Goal: Book appointment/travel/reservation

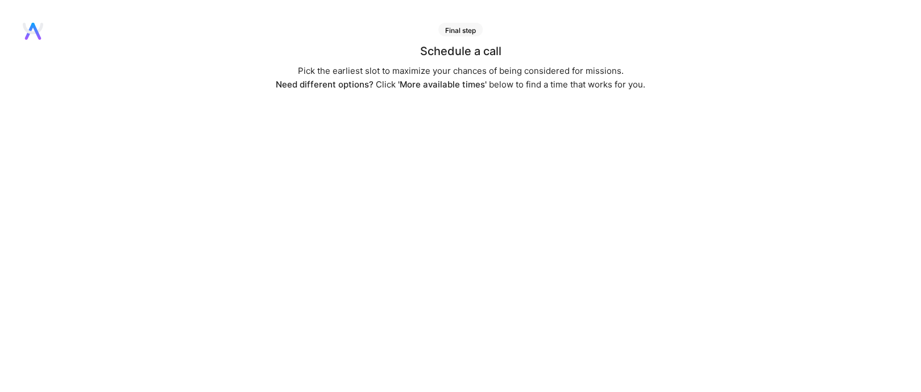
click at [37, 28] on icon at bounding box center [33, 31] width 20 height 17
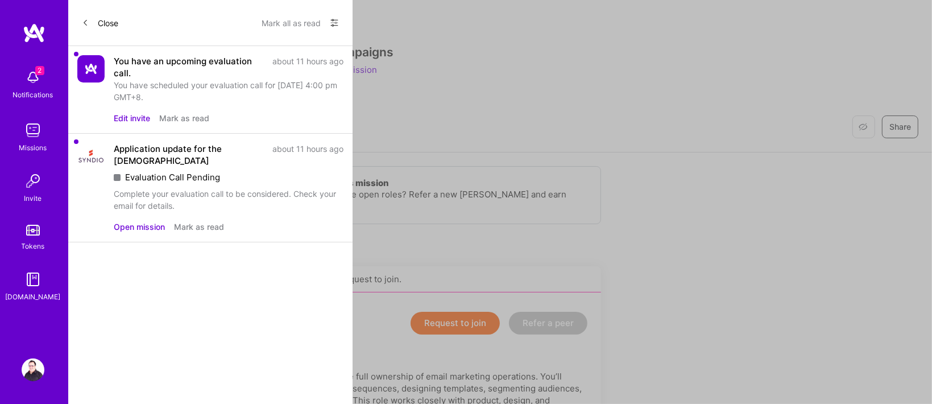
click at [115, 23] on button "Close" at bounding box center [100, 23] width 36 height 18
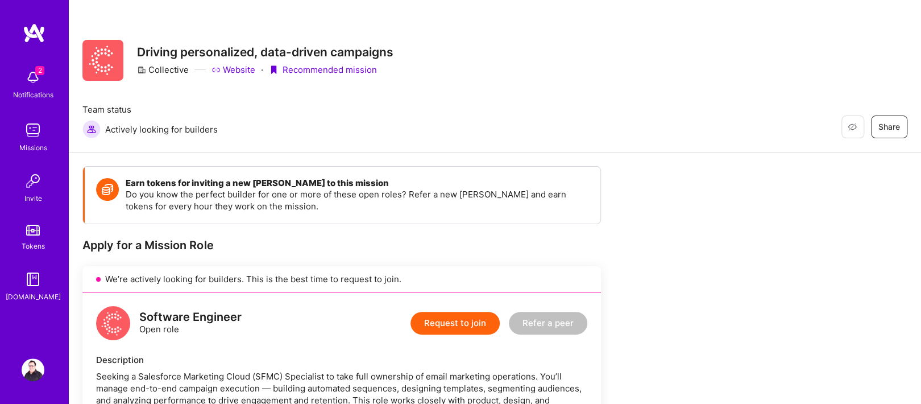
click at [44, 139] on img at bounding box center [33, 130] width 23 height 23
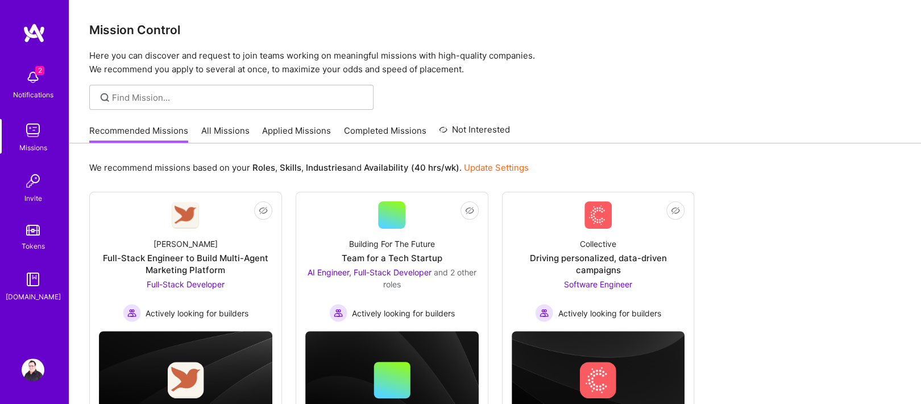
click at [225, 127] on link "All Missions" at bounding box center [225, 133] width 48 height 19
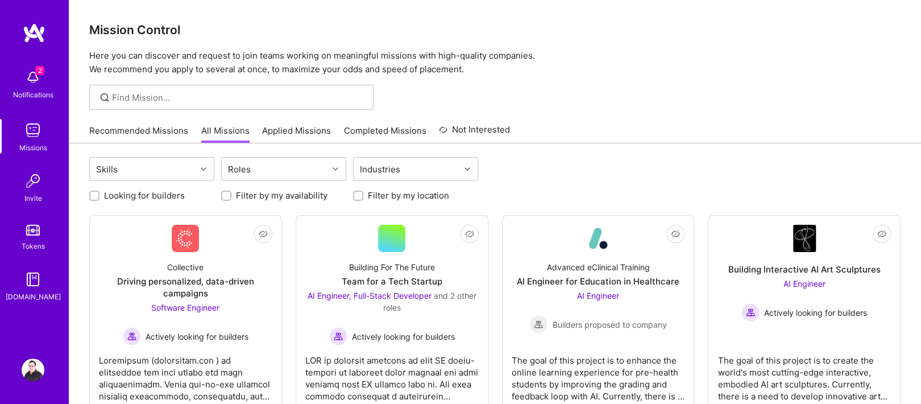
click at [300, 127] on link "Applied Missions" at bounding box center [296, 133] width 69 height 19
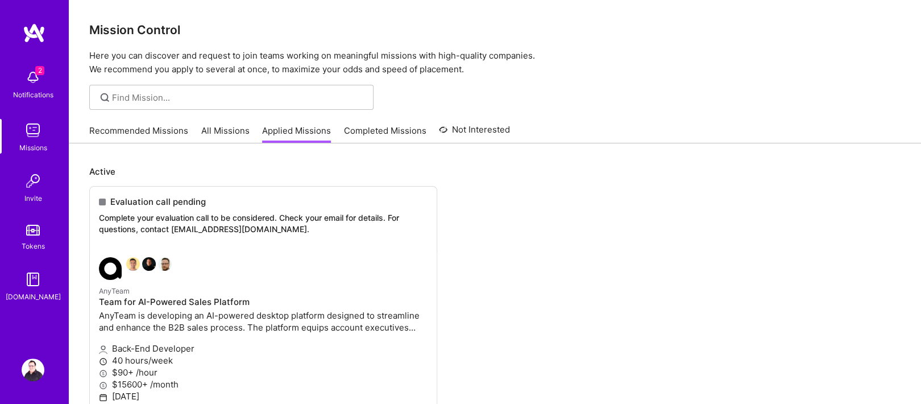
click at [48, 71] on div "2 Notifications" at bounding box center [33, 83] width 70 height 39
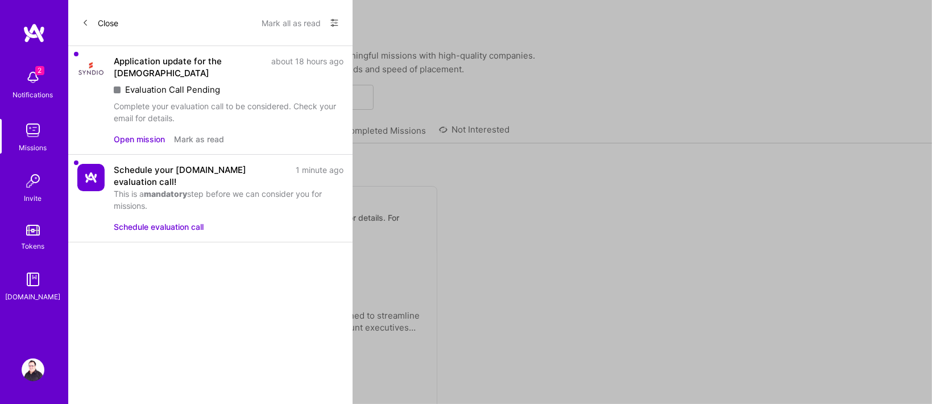
click at [182, 221] on button "Schedule evaluation call" at bounding box center [159, 227] width 90 height 12
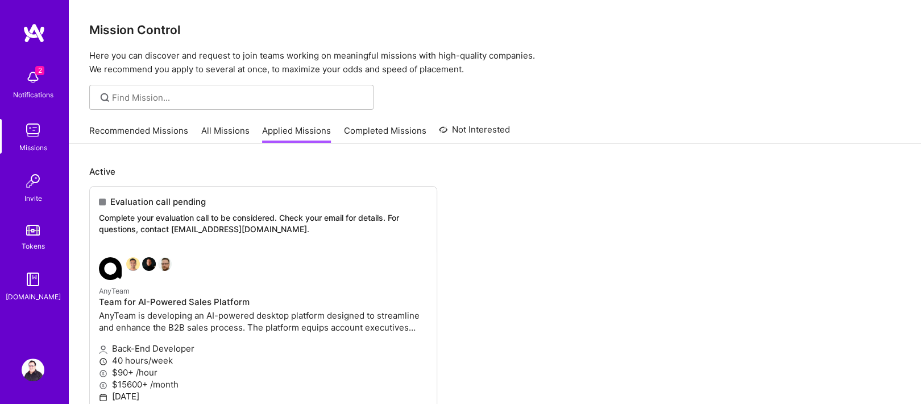
click at [29, 280] on img at bounding box center [33, 279] width 23 height 23
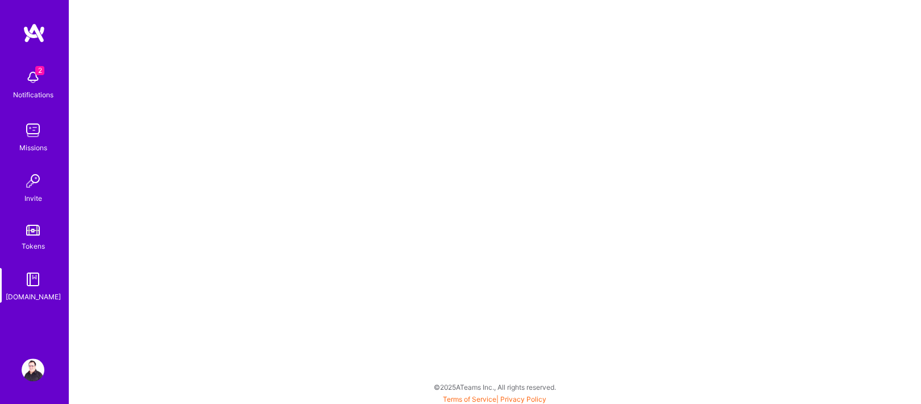
click at [26, 368] on img at bounding box center [33, 369] width 23 height 23
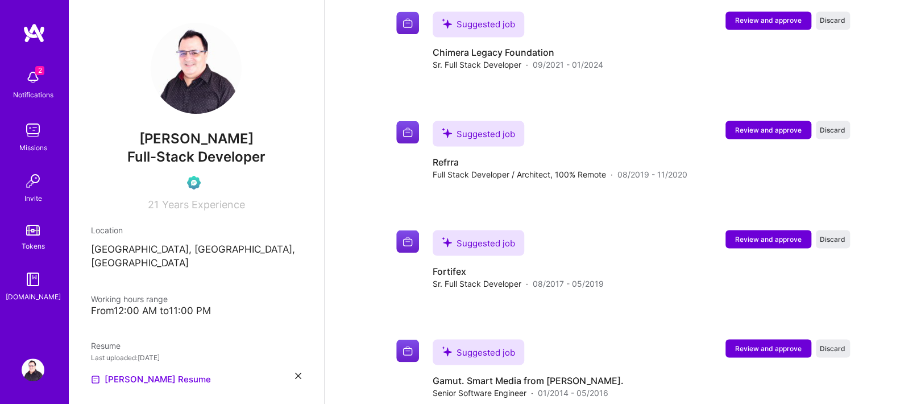
click at [33, 73] on img at bounding box center [33, 77] width 23 height 23
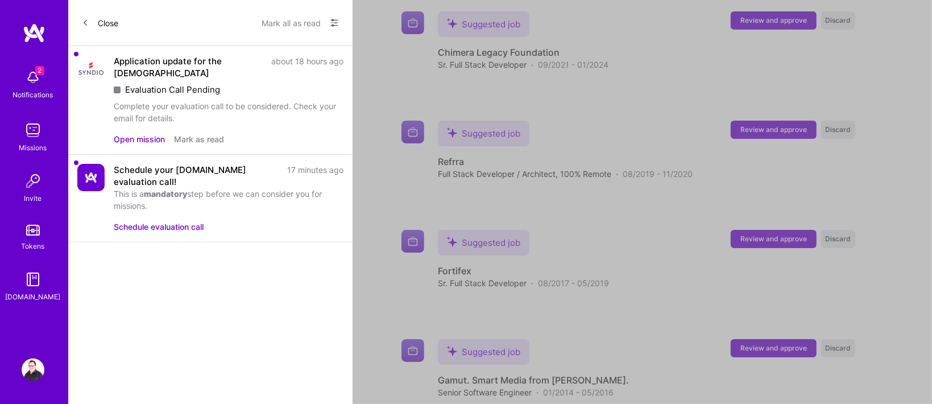
click at [180, 221] on button "Schedule evaluation call" at bounding box center [159, 227] width 90 height 12
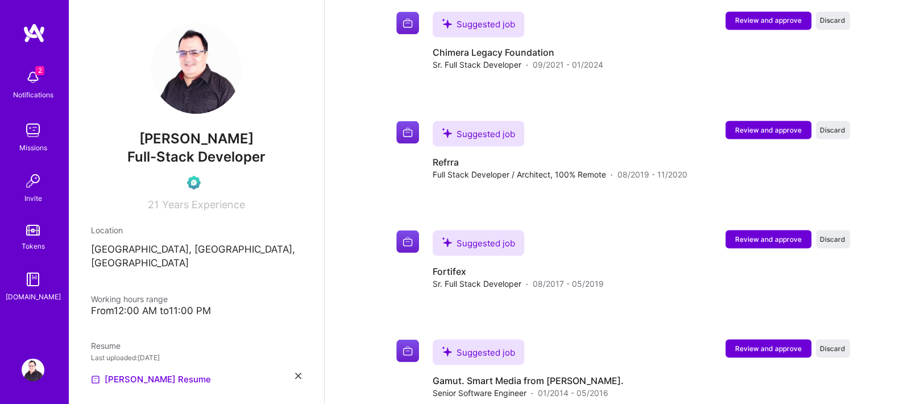
click at [31, 74] on div "2 Notifications Missions Invite Tokens A.Guide" at bounding box center [34, 183] width 68 height 239
